Goal: Task Accomplishment & Management: Manage account settings

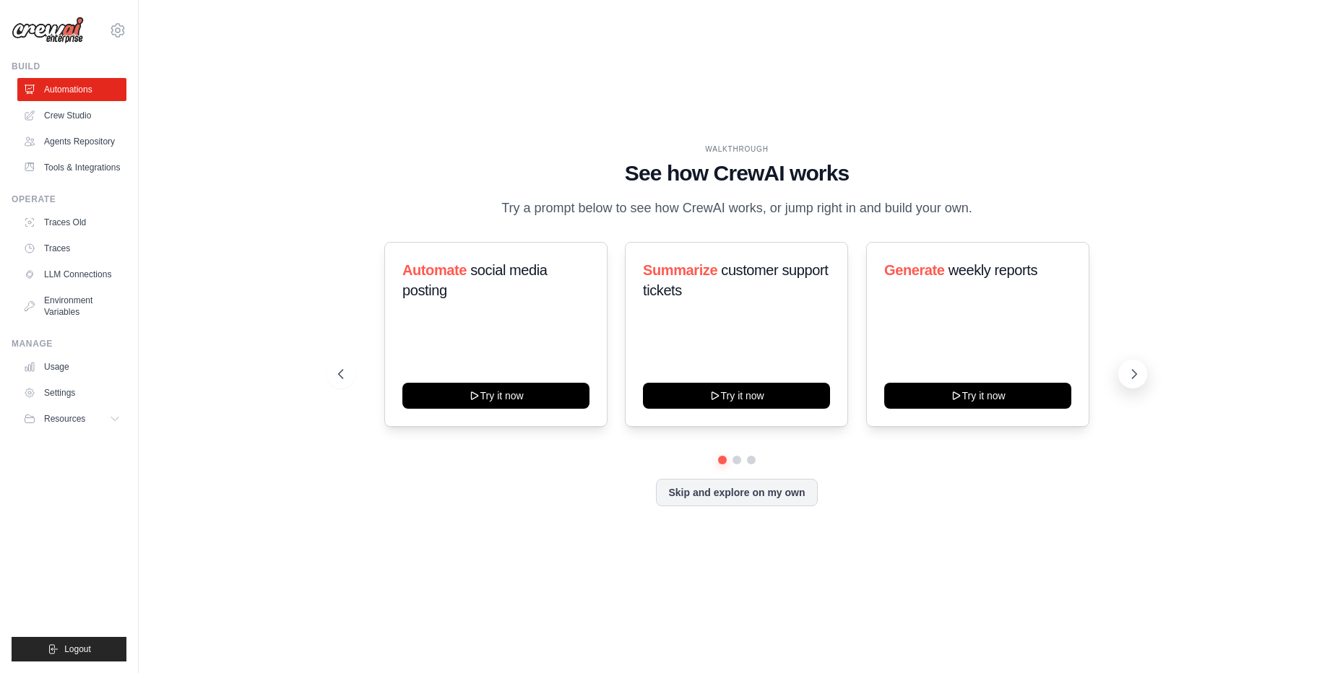
click at [1131, 370] on icon at bounding box center [1134, 374] width 14 height 14
click at [74, 124] on link "Crew Studio" at bounding box center [73, 115] width 109 height 23
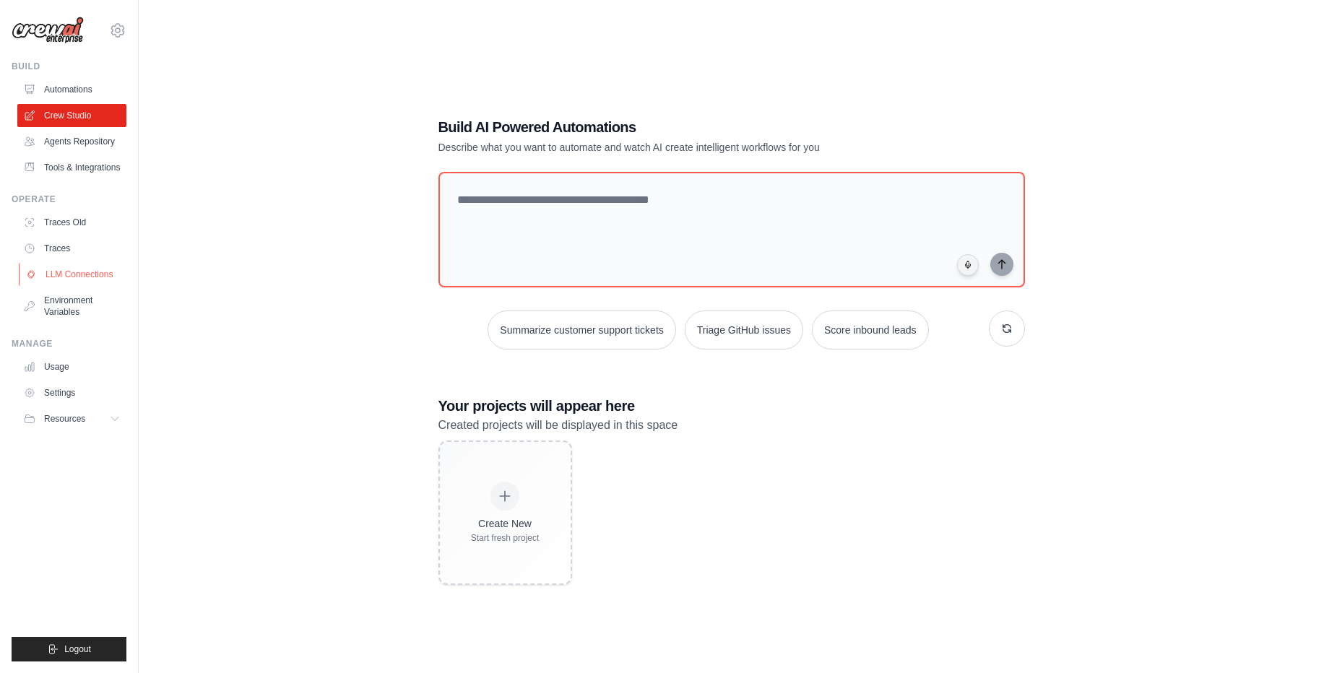
click at [91, 270] on link "LLM Connections" at bounding box center [73, 274] width 109 height 23
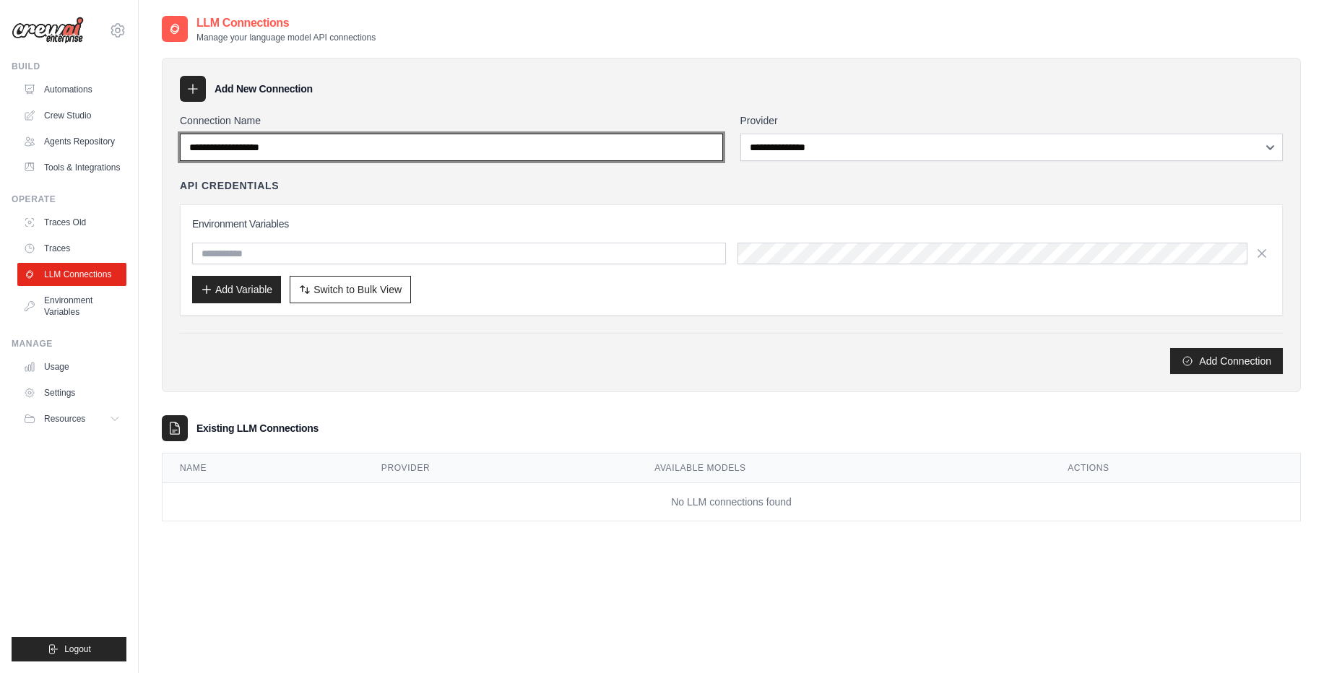
click at [289, 151] on input "Connection Name" at bounding box center [451, 147] width 543 height 27
type input "*"
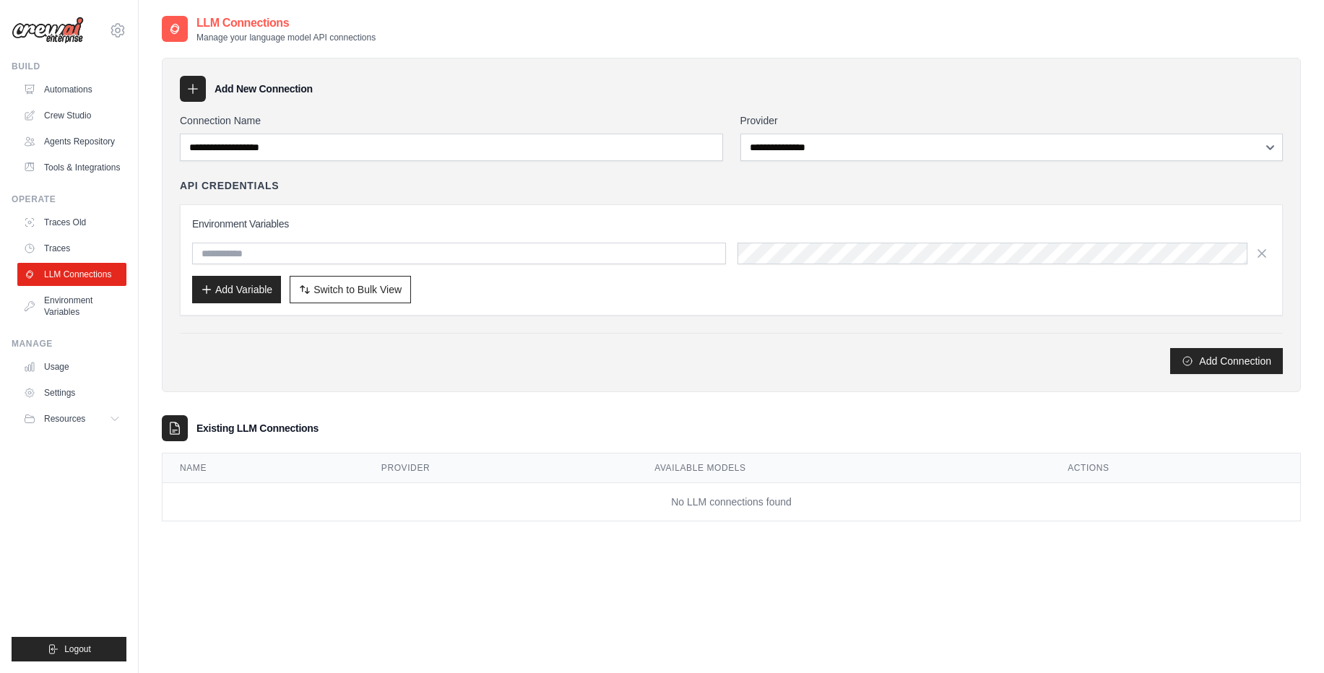
click at [566, 92] on div "Add New Connection" at bounding box center [731, 89] width 1103 height 26
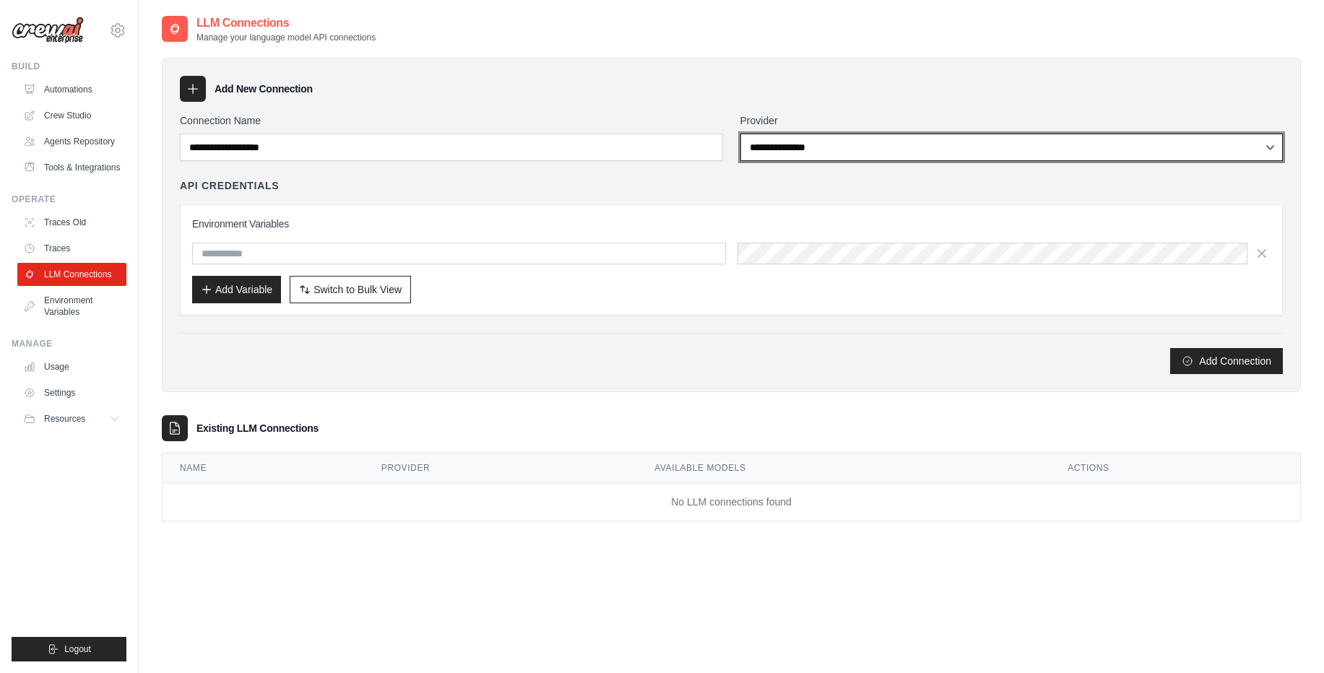
select select "*********"
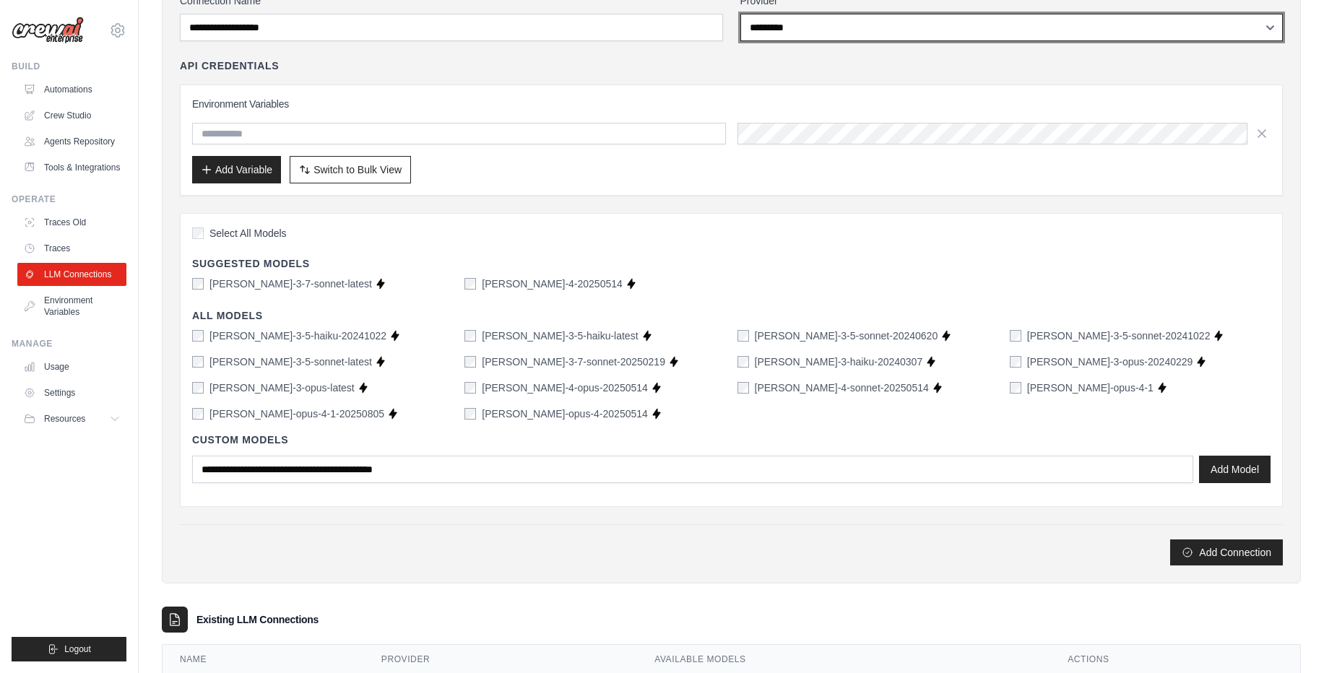
scroll to position [197, 0]
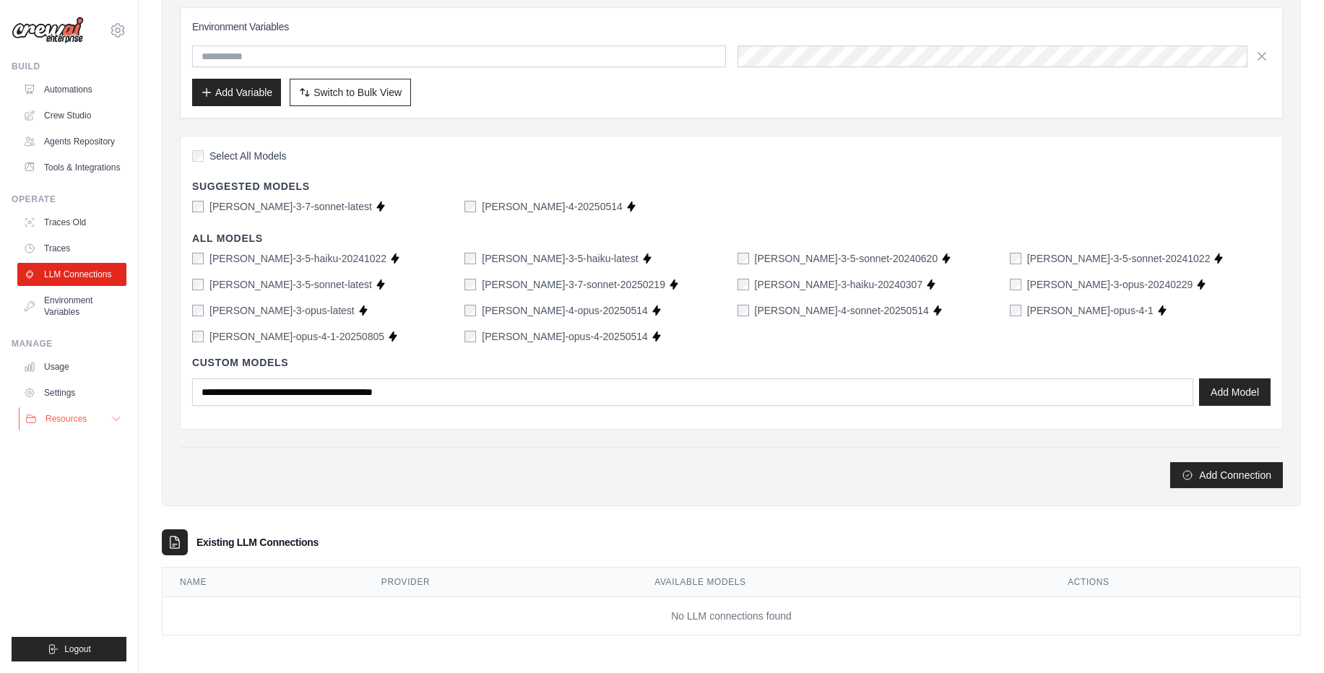
click at [76, 421] on span "Resources" at bounding box center [66, 419] width 41 height 12
